Goal: Register for event/course

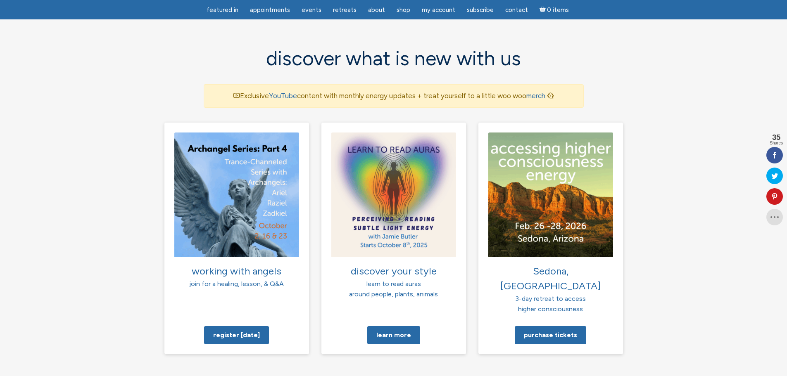
scroll to position [537, 0]
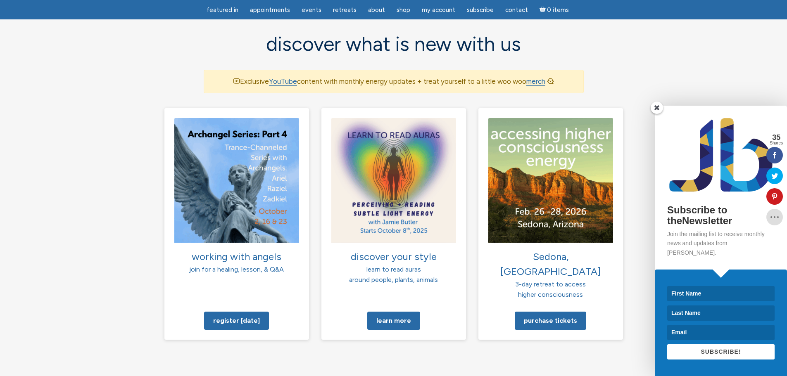
click at [655, 114] on span at bounding box center [657, 108] width 12 height 12
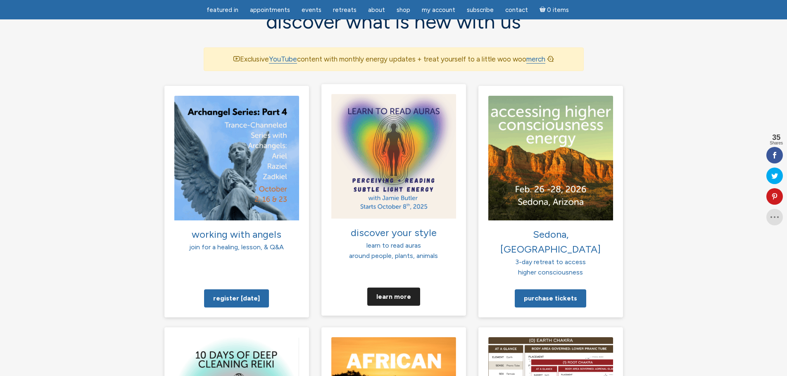
click at [389, 275] on div "working with angels join for a healing, lesson, & Q&A Register [DATE]" at bounding box center [393, 325] width 471 height 479
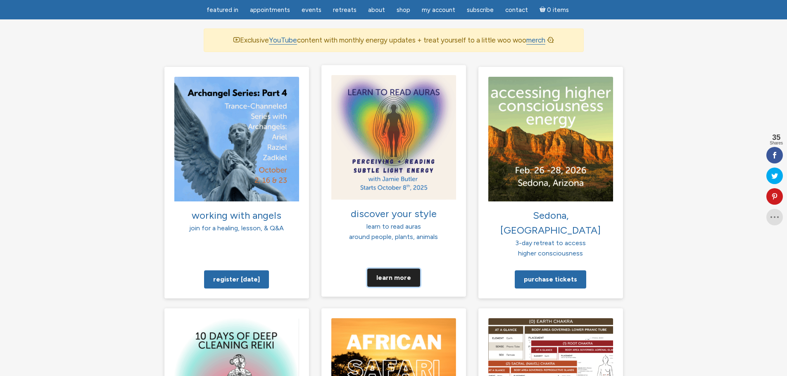
click at [388, 269] on link "Learn more" at bounding box center [393, 278] width 53 height 18
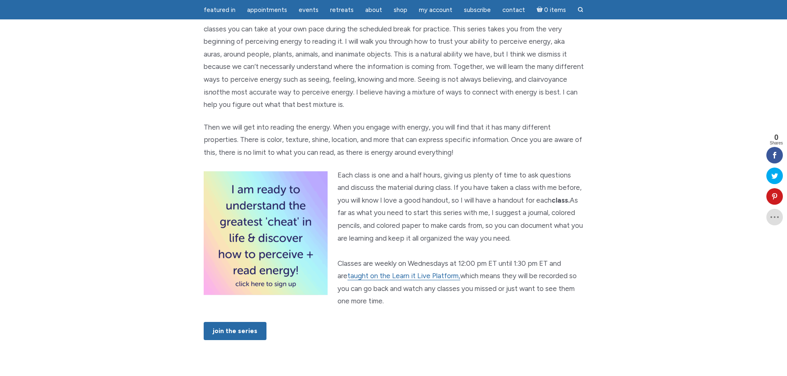
scroll to position [413, 0]
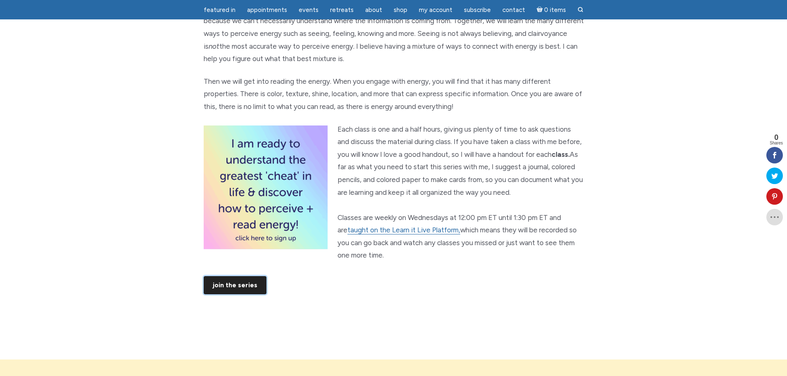
click at [239, 295] on link "JOIN THE SERIES" at bounding box center [235, 285] width 63 height 18
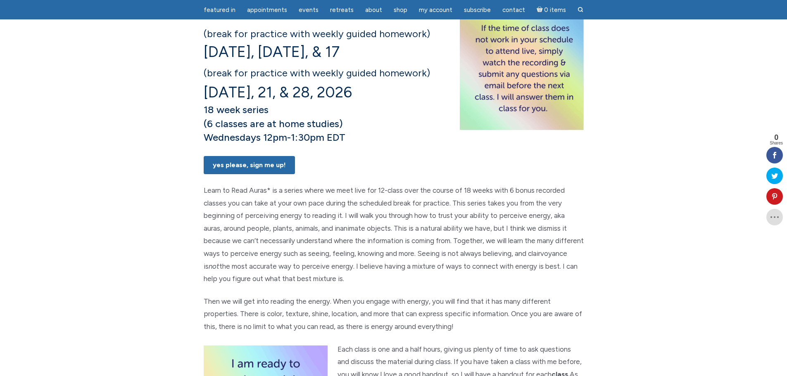
scroll to position [0, 0]
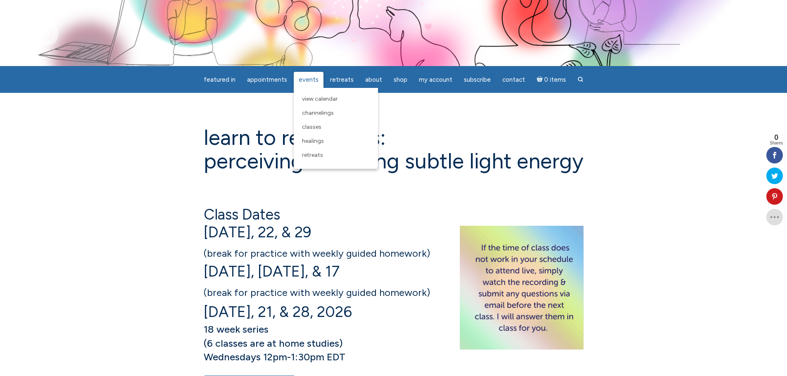
click at [305, 82] on span "Events" at bounding box center [309, 79] width 20 height 7
click at [325, 111] on span "Channelings" at bounding box center [318, 112] width 32 height 7
